Goal: Find specific page/section: Find specific page/section

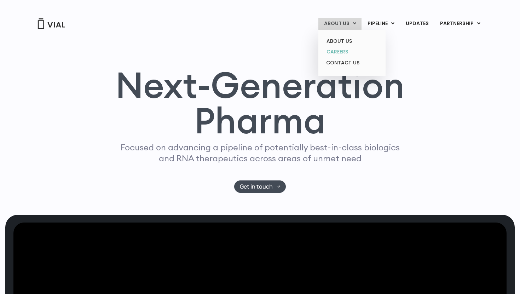
click at [342, 48] on link "CAREERS" at bounding box center [352, 51] width 62 height 11
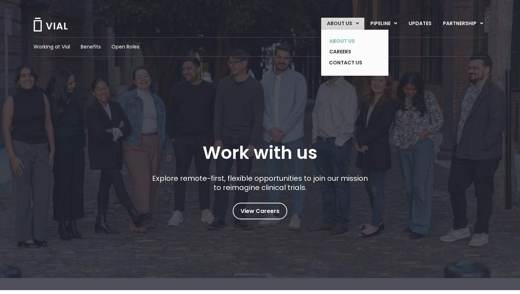
click at [347, 39] on link "ABOUT US" at bounding box center [350, 41] width 52 height 11
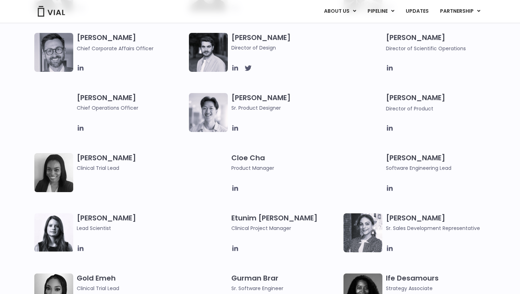
scroll to position [501, 0]
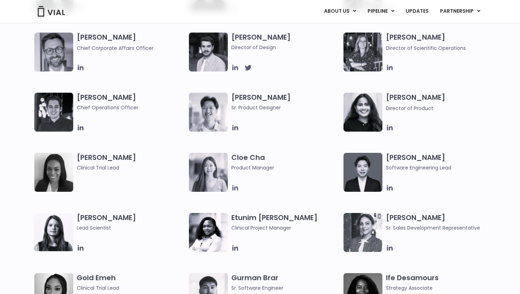
click at [235, 187] on icon at bounding box center [236, 188] width 8 height 8
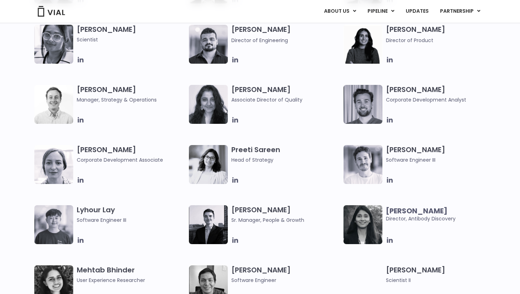
scroll to position [918, 0]
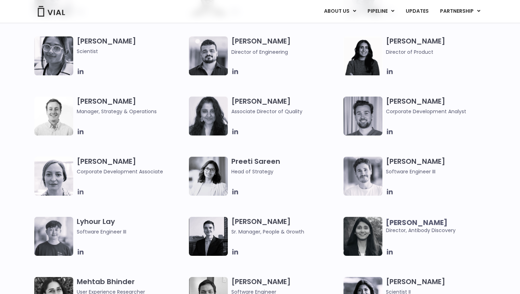
click at [80, 193] on icon at bounding box center [81, 192] width 6 height 6
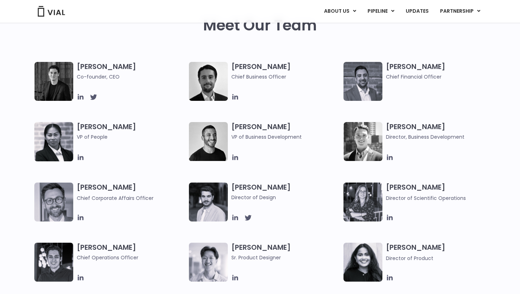
scroll to position [348, 0]
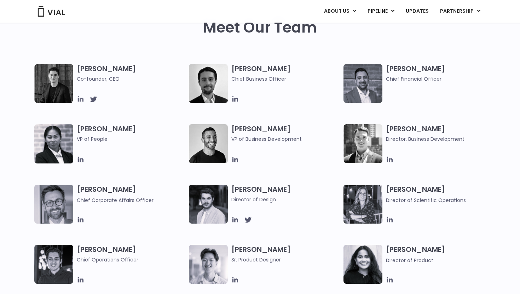
click at [82, 99] on icon at bounding box center [81, 99] width 6 height 6
click at [82, 159] on icon at bounding box center [81, 160] width 6 height 6
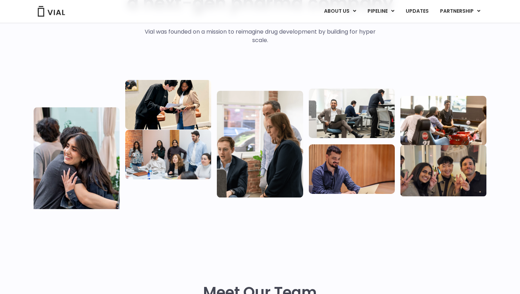
scroll to position [0, 0]
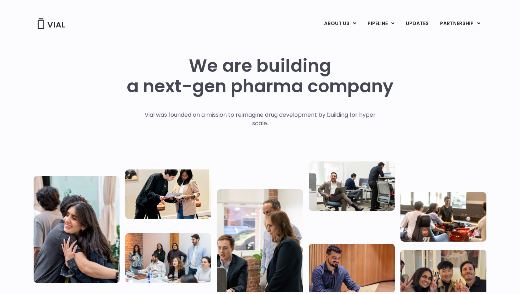
click at [279, 46] on div "We are building a next-gen pharma company Vial was founded on a mission to reim…" at bounding box center [260, 171] width 453 height 283
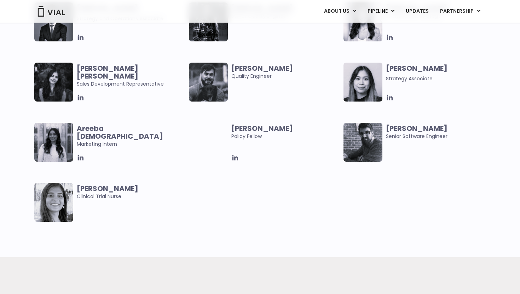
scroll to position [1780, 0]
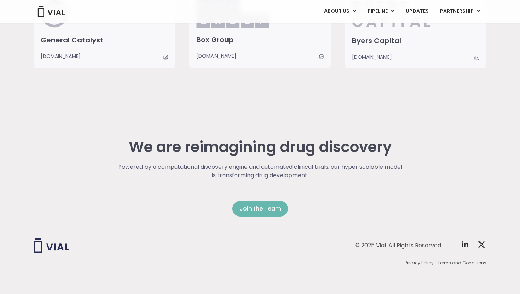
click at [264, 207] on span "Join the Team" at bounding box center [260, 209] width 41 height 8
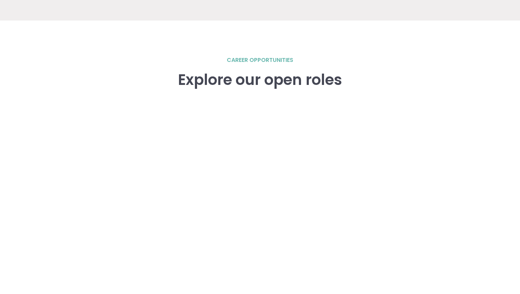
scroll to position [971, 0]
